Goal: Task Accomplishment & Management: Manage account settings

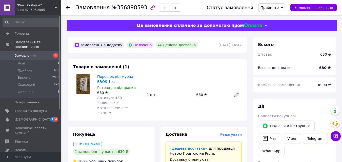
click at [68, 9] on icon at bounding box center [68, 8] width 4 height 4
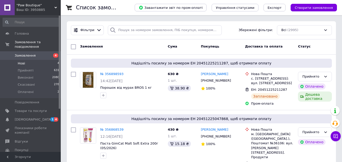
click at [42, 60] on li "Нові 4" at bounding box center [31, 63] width 62 height 7
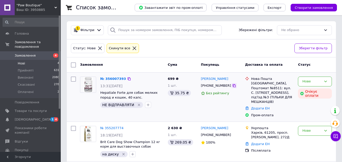
click at [232, 85] on icon at bounding box center [234, 86] width 4 height 4
click at [326, 81] on icon at bounding box center [325, 81] width 4 height 4
click at [314, 110] on li "Скасовано" at bounding box center [314, 110] width 33 height 9
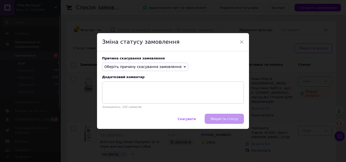
click at [176, 65] on span "Оберіть причину скасування замовлення" at bounding box center [145, 67] width 86 height 9
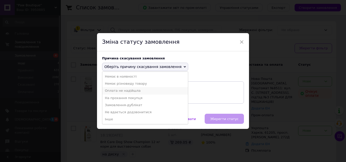
click at [130, 92] on li "Оплата не надійшла" at bounding box center [145, 90] width 86 height 7
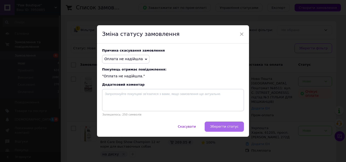
click at [218, 125] on button "Зберегти статус" at bounding box center [224, 127] width 39 height 10
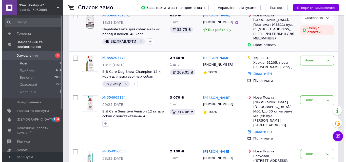
scroll to position [76, 0]
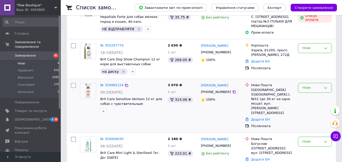
click at [326, 86] on icon at bounding box center [325, 88] width 4 height 4
click at [316, 113] on li "Скасовано" at bounding box center [314, 116] width 33 height 9
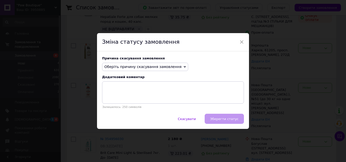
click at [176, 66] on span "Оберіть причину скасування замовлення" at bounding box center [145, 67] width 86 height 9
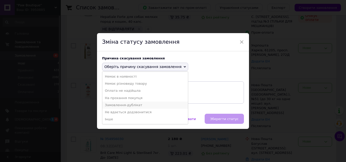
click at [120, 104] on li "Замовлення-дублікат" at bounding box center [145, 105] width 86 height 7
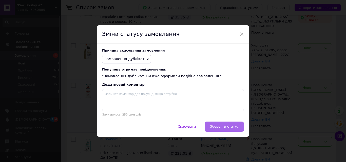
click at [236, 127] on span "Зберегти статус" at bounding box center [224, 127] width 29 height 4
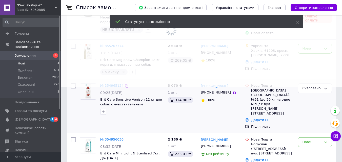
scroll to position [75, 0]
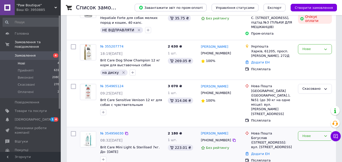
click at [325, 134] on icon at bounding box center [325, 136] width 4 height 4
click at [310, 161] on li "Скасовано" at bounding box center [314, 165] width 33 height 9
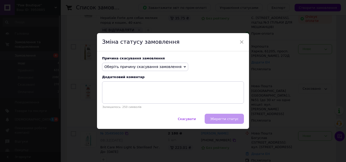
click at [183, 66] on icon at bounding box center [184, 67] width 2 height 2
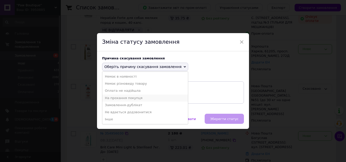
click at [135, 98] on li "На прохання покупця" at bounding box center [145, 98] width 86 height 7
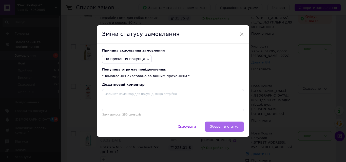
click at [216, 128] on span "Зберегти статус" at bounding box center [224, 127] width 29 height 4
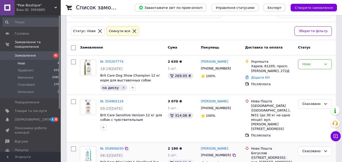
scroll to position [0, 0]
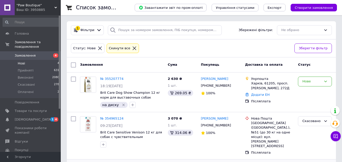
click at [132, 49] on icon at bounding box center [134, 48] width 5 height 5
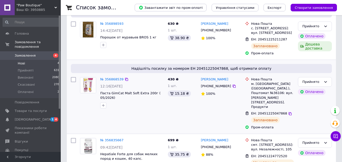
scroll to position [51, 0]
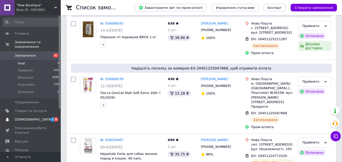
click at [45, 117] on span "[DEMOGRAPHIC_DATA]" at bounding box center [31, 119] width 32 height 5
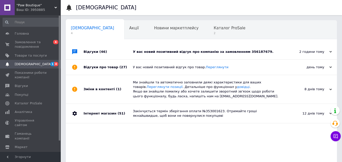
click at [227, 51] on div "У вас новий позитивний відгук про компанію за замовленням 356187679." at bounding box center [207, 52] width 148 height 5
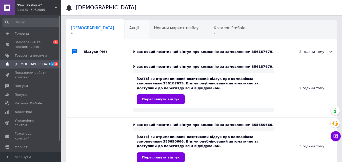
click at [129, 29] on span "Акції" at bounding box center [134, 28] width 10 height 5
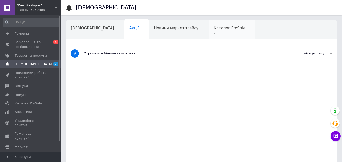
click at [214, 26] on span "Каталог ProSale" at bounding box center [230, 28] width 32 height 5
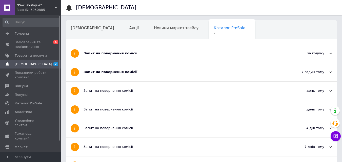
click at [145, 69] on div "Запит на повернення комісії" at bounding box center [183, 72] width 198 height 18
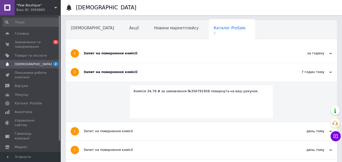
click at [148, 55] on div "Запит на повернення комісії" at bounding box center [183, 53] width 198 height 18
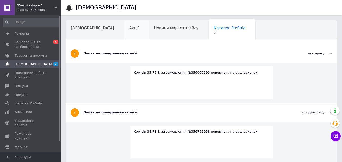
click at [129, 26] on span "Акції" at bounding box center [134, 28] width 10 height 5
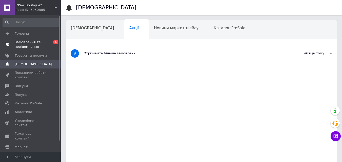
click at [21, 43] on span "Замовлення та повідомлення" at bounding box center [31, 44] width 32 height 9
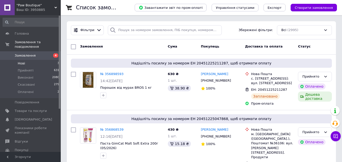
click at [44, 60] on li "Нові 3" at bounding box center [31, 63] width 62 height 7
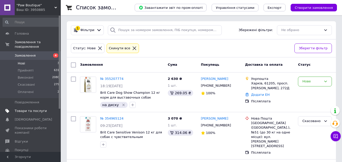
click at [35, 109] on span "Товари та послуги" at bounding box center [31, 111] width 32 height 5
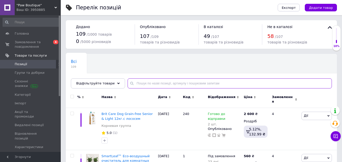
click at [149, 84] on input "text" at bounding box center [230, 83] width 204 height 10
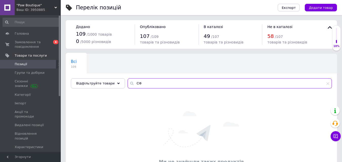
type input "С"
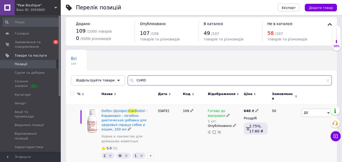
scroll to position [4, 0]
type input "CARD"
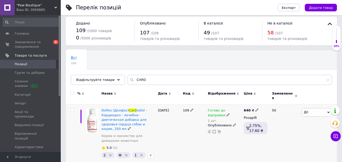
click at [227, 113] on icon at bounding box center [228, 114] width 3 height 3
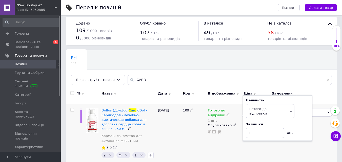
click at [301, 122] on div "Залишки" at bounding box center [277, 124] width 63 height 5
drag, startPoint x: 256, startPoint y: 127, endPoint x: 245, endPoint y: 126, distance: 11.2
click at [245, 126] on div "Наявність Готово до відправки В наявності Немає в наявності Під замовлення Зали…" at bounding box center [277, 118] width 69 height 46
type input "3"
click at [192, 135] on div "109" at bounding box center [193, 135] width 25 height 60
